Goal: Contribute content: Contribute content

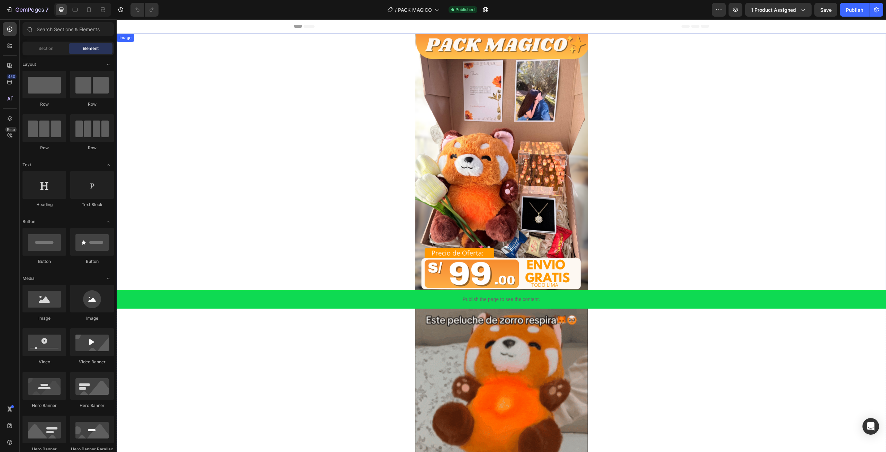
click at [492, 129] on img at bounding box center [501, 162] width 173 height 257
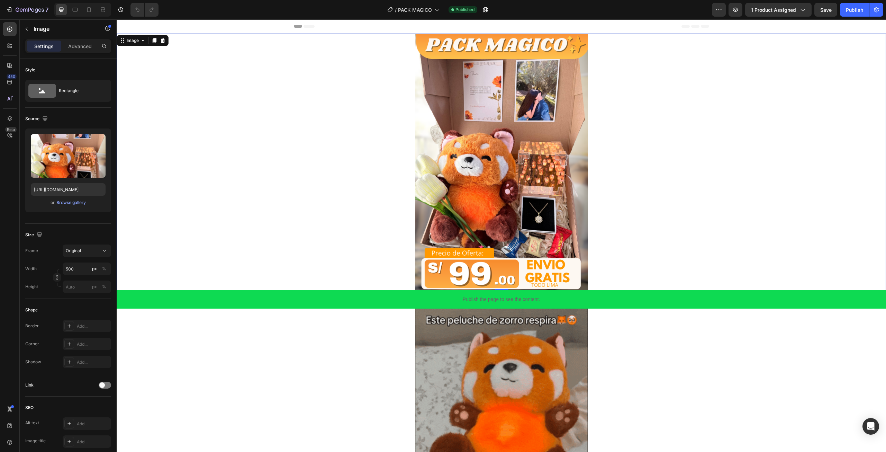
click at [499, 217] on img at bounding box center [501, 162] width 173 height 257
click at [54, 53] on div "Settings Advanced" at bounding box center [68, 49] width 97 height 20
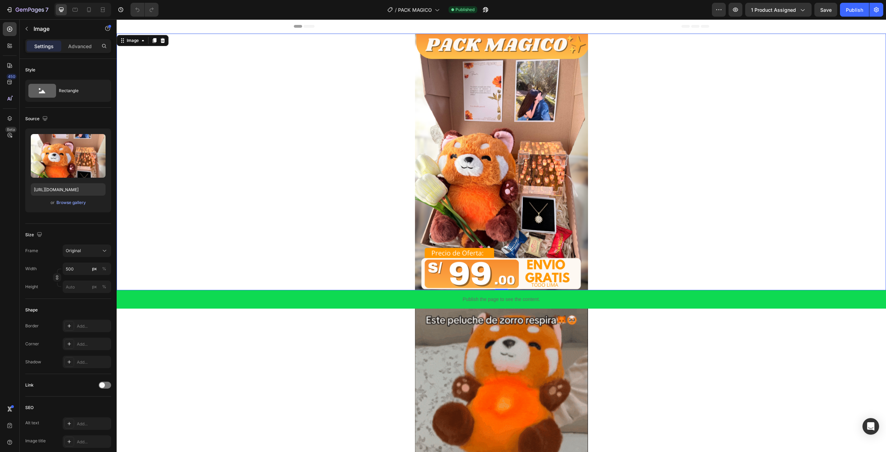
drag, startPoint x: 56, startPoint y: 51, endPoint x: 63, endPoint y: 51, distance: 6.6
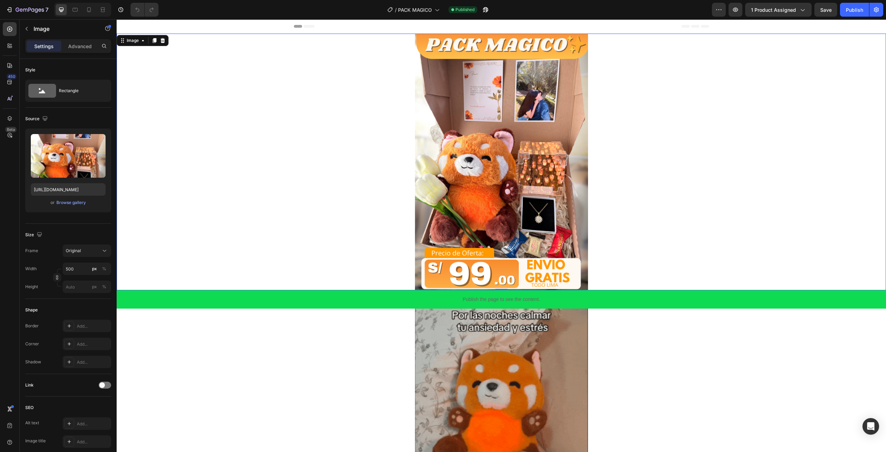
click at [57, 51] on div "Settings" at bounding box center [44, 46] width 35 height 11
click at [451, 164] on img at bounding box center [501, 162] width 173 height 257
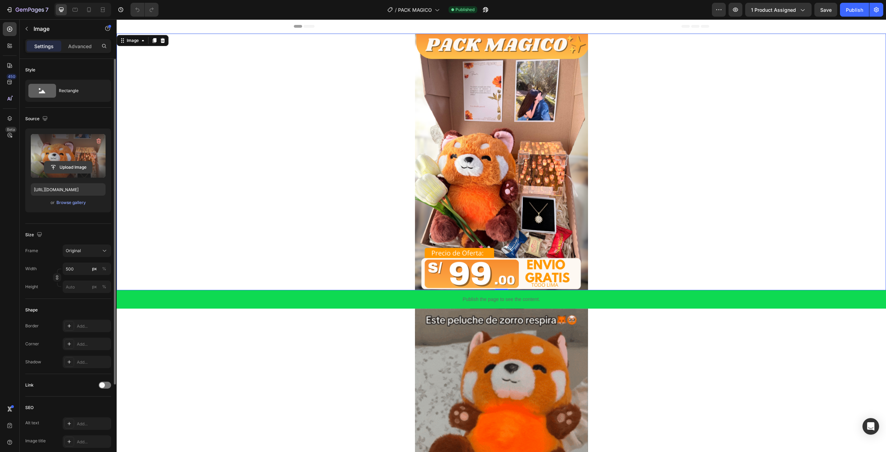
click at [55, 164] on input "file" at bounding box center [68, 167] width 48 height 12
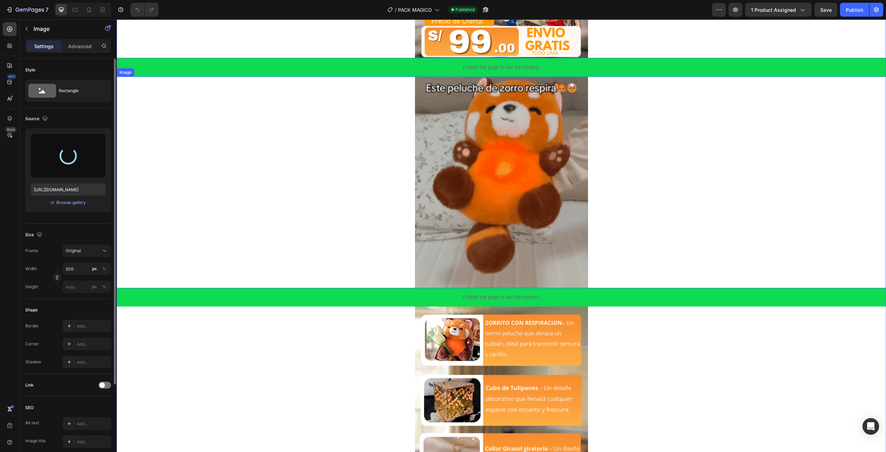
scroll to position [242, 0]
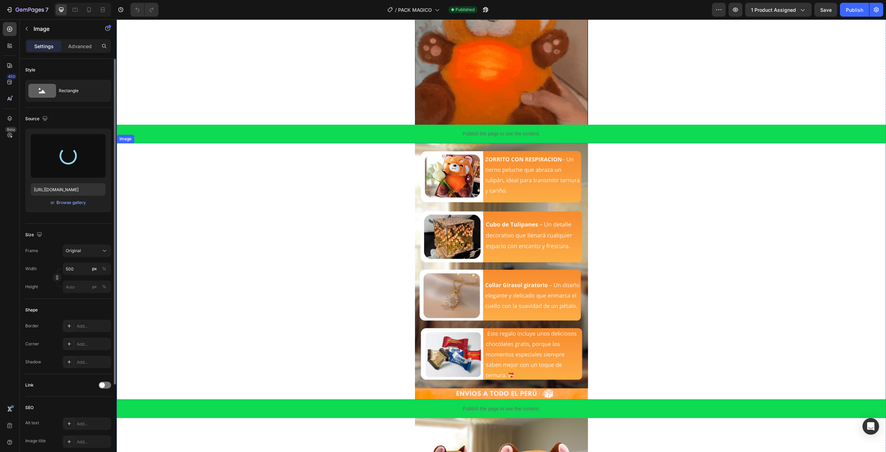
type input "[URL][DOMAIN_NAME]"
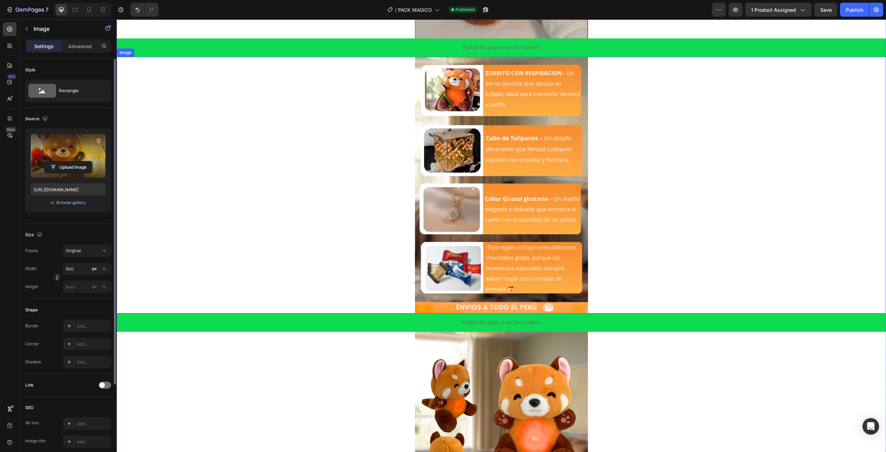
scroll to position [450, 0]
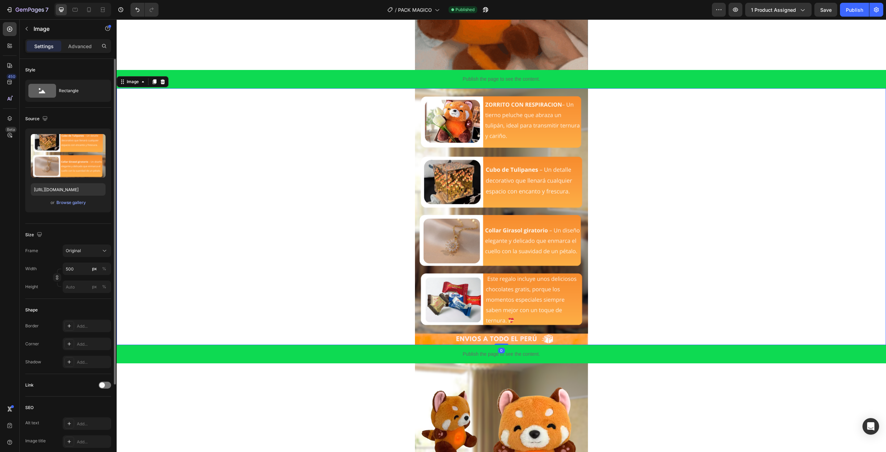
drag, startPoint x: 456, startPoint y: 202, endPoint x: 212, endPoint y: 180, distance: 244.7
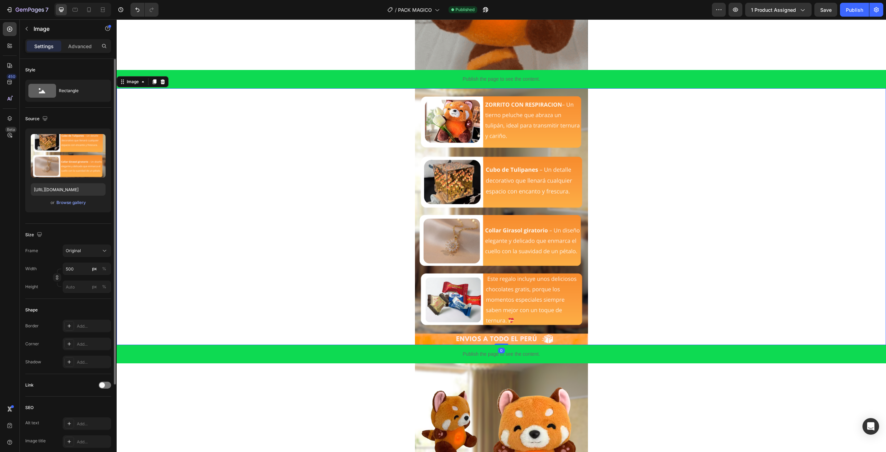
click at [456, 202] on img at bounding box center [501, 216] width 173 height 257
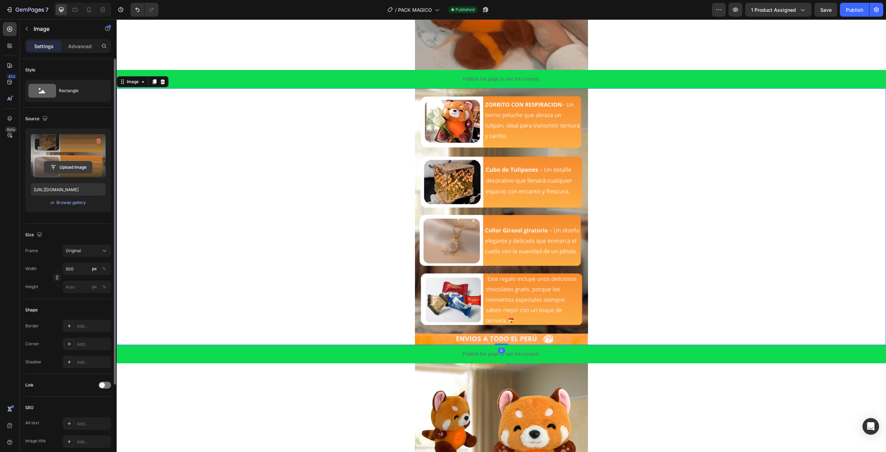
click at [60, 161] on button "Upload Image" at bounding box center [68, 167] width 48 height 12
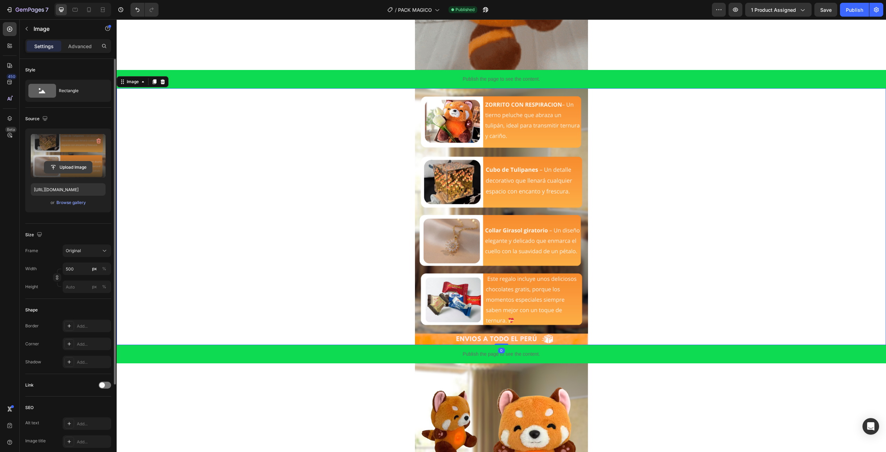
click at [61, 164] on input "file" at bounding box center [68, 167] width 48 height 12
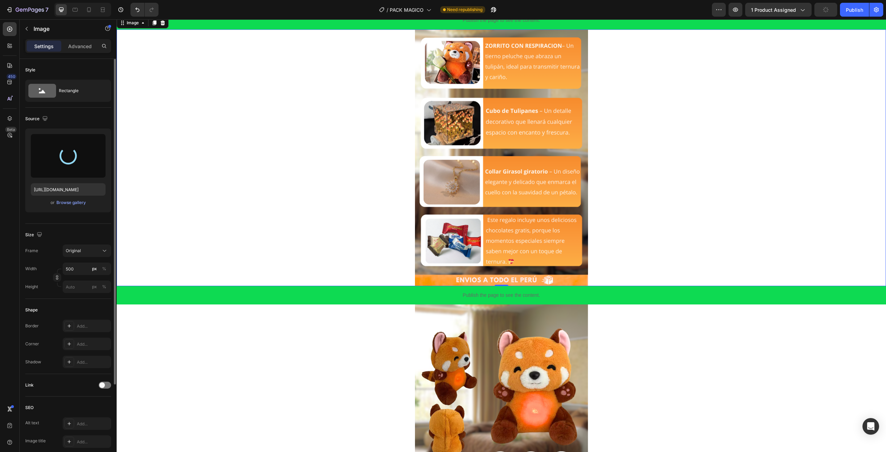
type input "[URL][DOMAIN_NAME]"
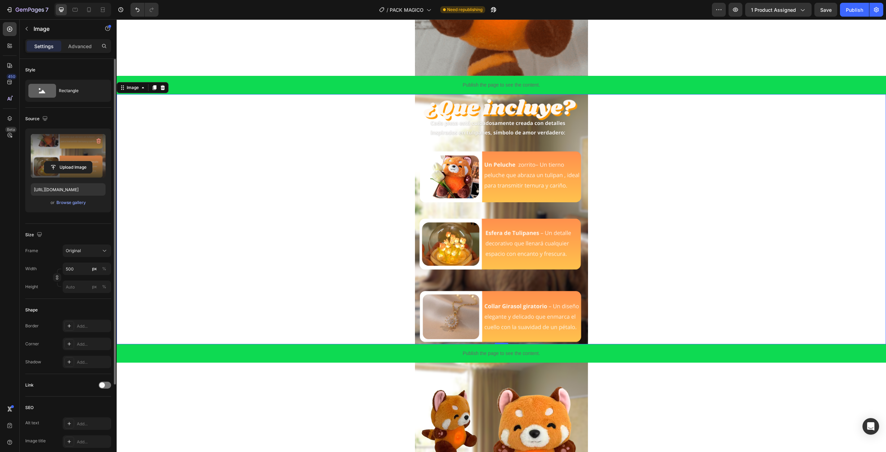
scroll to position [415, 0]
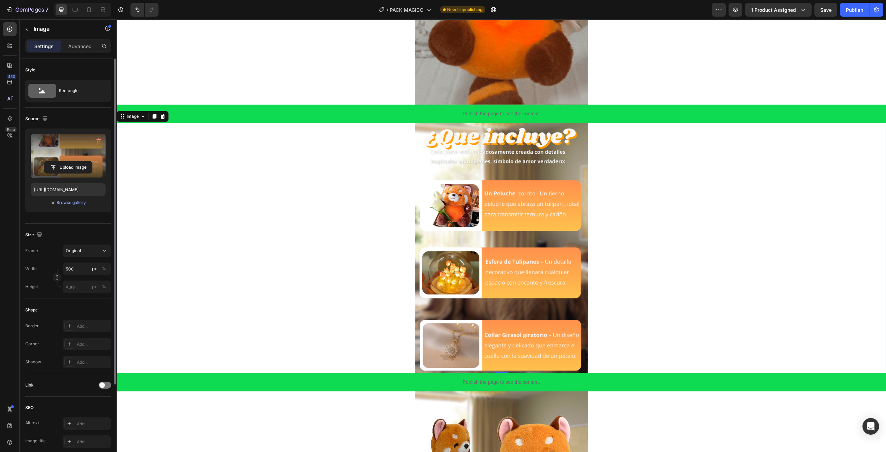
click at [466, 185] on img at bounding box center [501, 248] width 173 height 250
click at [153, 118] on icon at bounding box center [155, 116] width 4 height 5
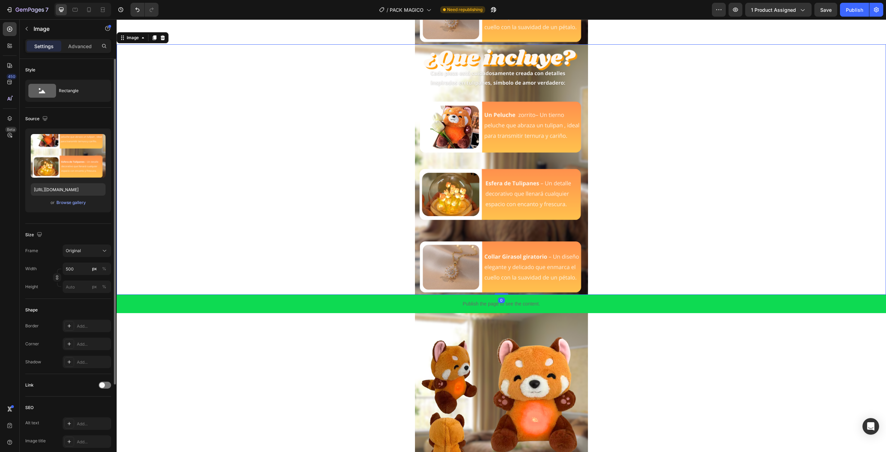
scroll to position [745, 0]
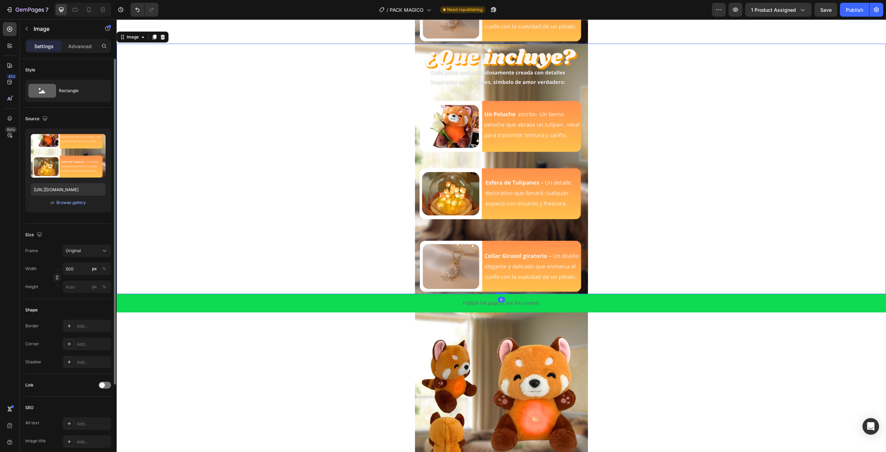
click at [466, 141] on img at bounding box center [501, 169] width 173 height 250
click at [80, 167] on input "file" at bounding box center [68, 167] width 48 height 12
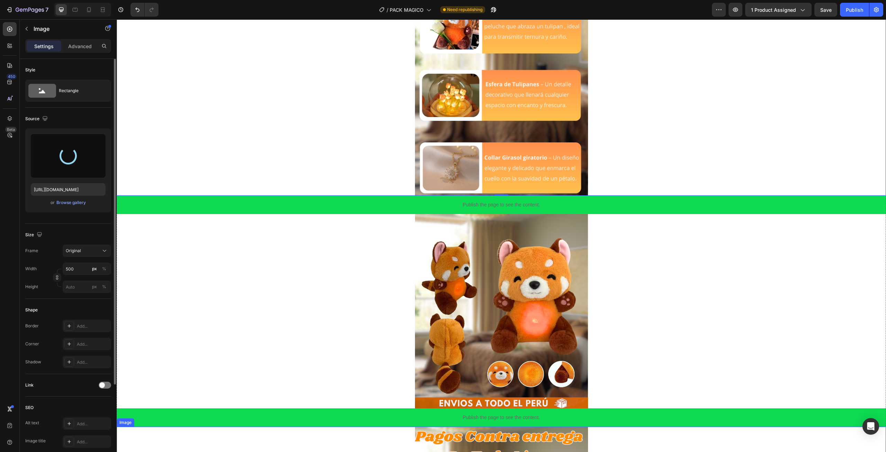
scroll to position [814, 0]
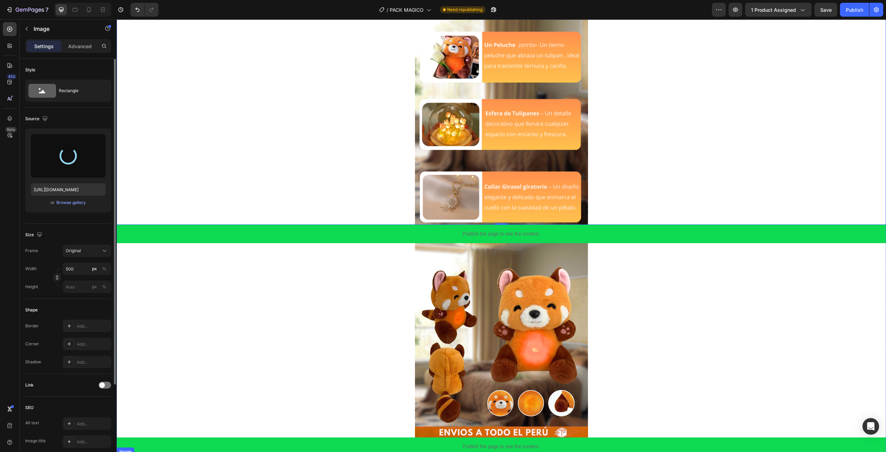
type input "[URL][DOMAIN_NAME]"
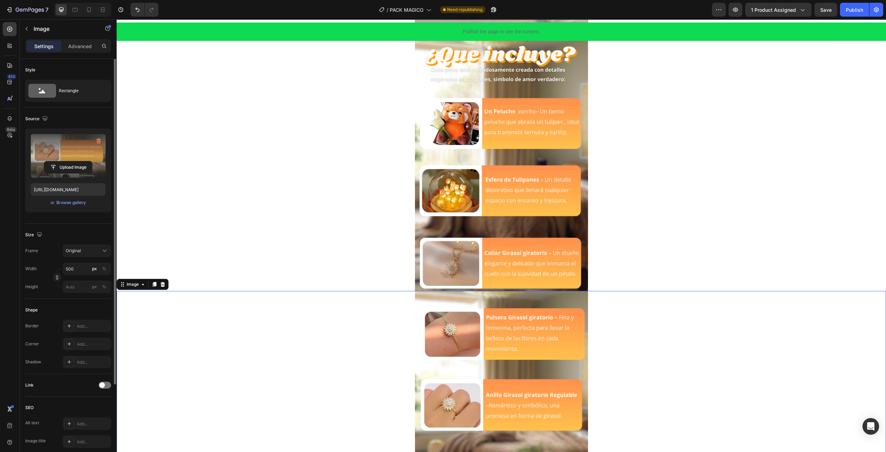
scroll to position [468, 0]
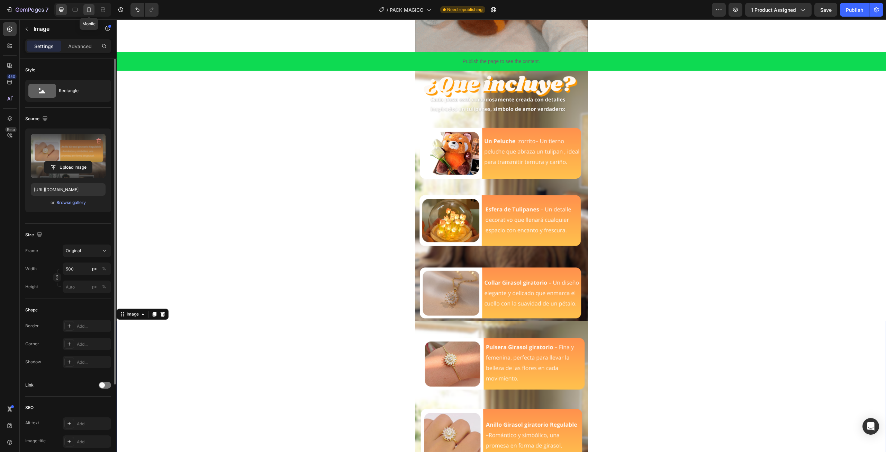
click at [92, 13] on div at bounding box center [88, 9] width 11 height 11
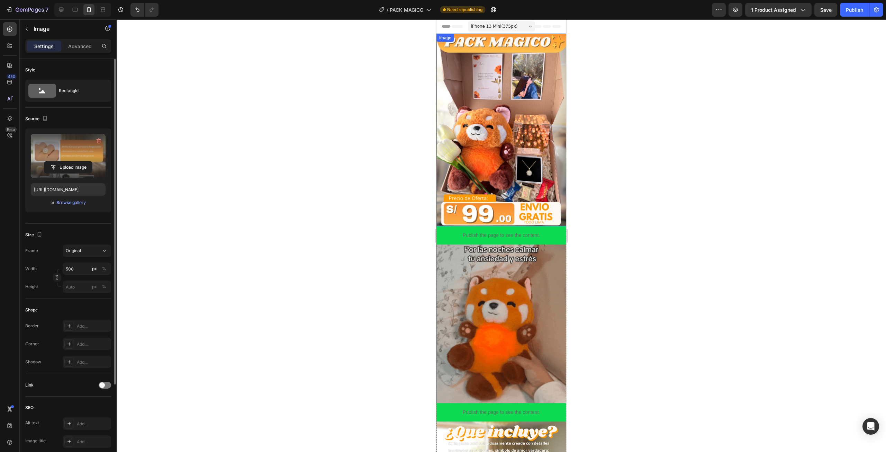
click at [475, 194] on img at bounding box center [502, 130] width 130 height 193
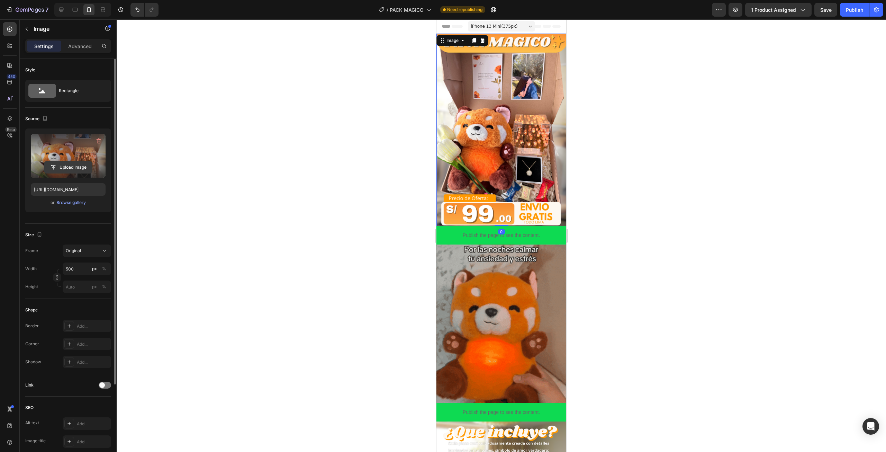
click at [70, 169] on input "file" at bounding box center [68, 167] width 48 height 12
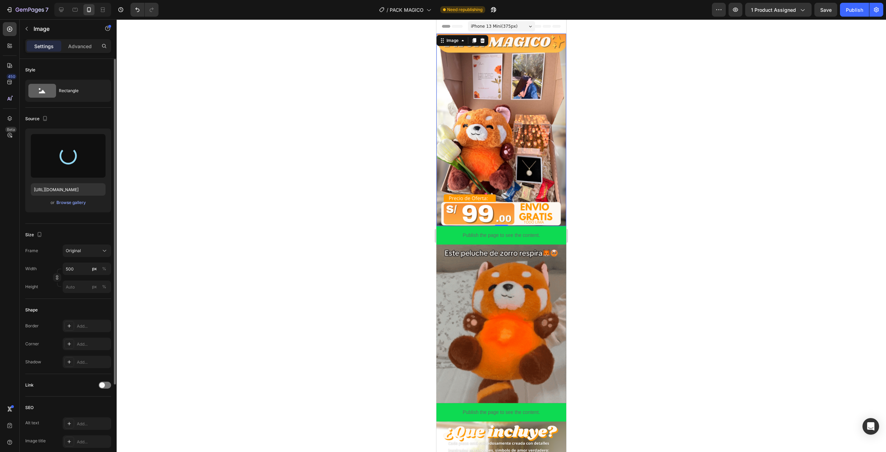
type input "[URL][DOMAIN_NAME]"
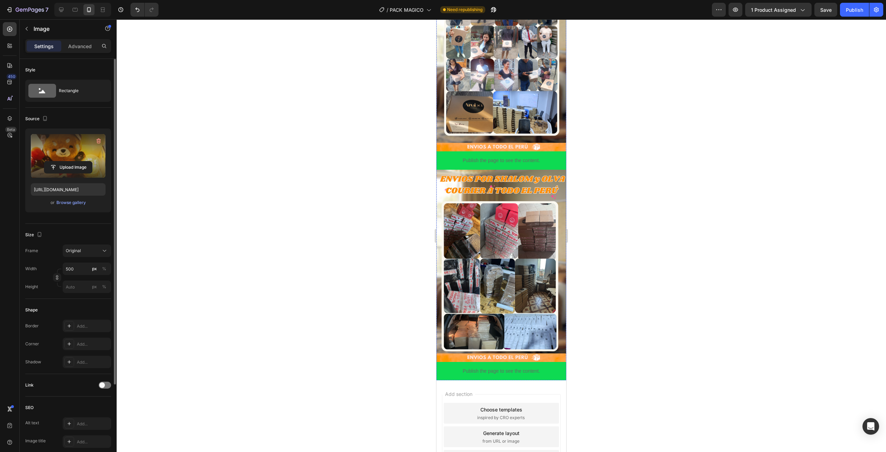
scroll to position [1028, 0]
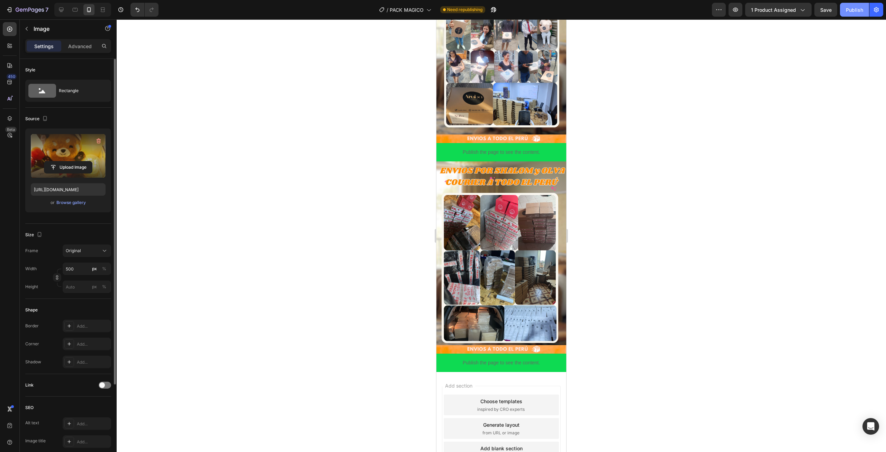
click at [862, 10] on div "Publish" at bounding box center [854, 9] width 17 height 7
click at [855, 12] on div "Publish" at bounding box center [854, 9] width 17 height 7
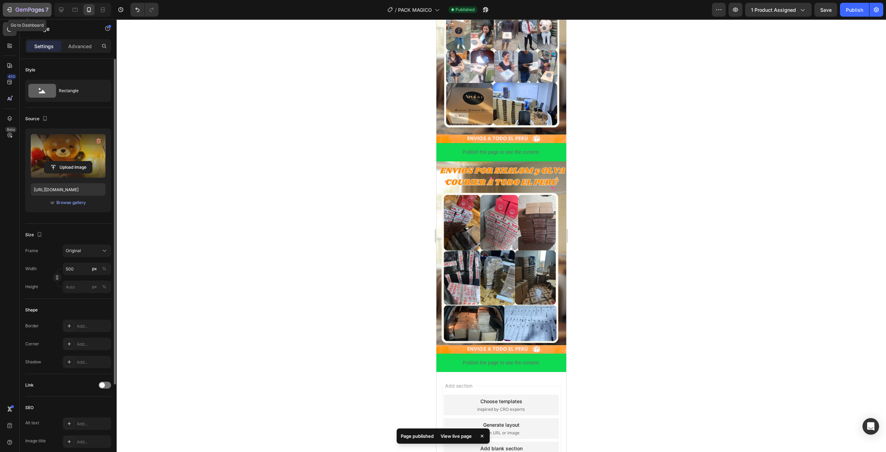
click at [16, 14] on button "7" at bounding box center [27, 10] width 49 height 14
